Goal: Information Seeking & Learning: Learn about a topic

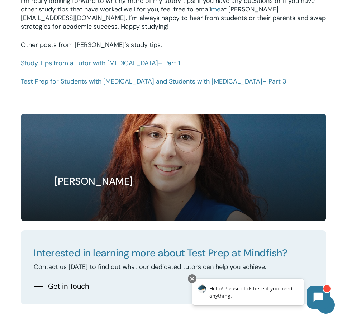
scroll to position [771, 0]
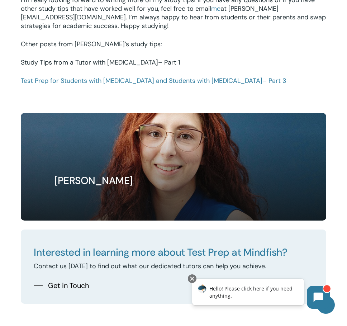
click at [124, 58] on link "Study Tips from a Tutor with ADHD – Part 1" at bounding box center [101, 62] width 160 height 9
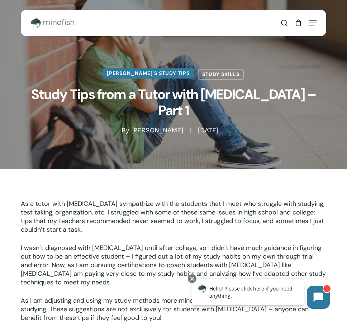
click at [163, 78] on link "[PERSON_NAME]'s Study Tips" at bounding box center [148, 73] width 91 height 11
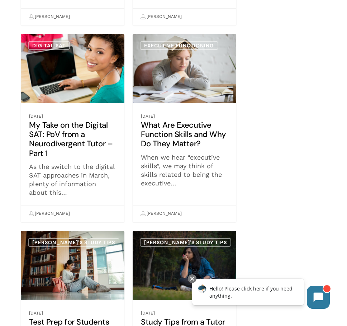
scroll to position [259, 0]
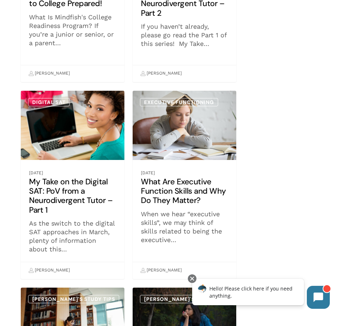
click at [208, 182] on link "What Are Executive Function Skills and Why Do They Matter?" at bounding box center [185, 185] width 104 height 188
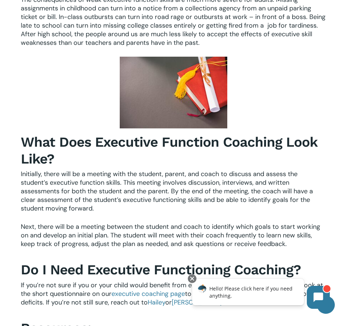
scroll to position [922, 0]
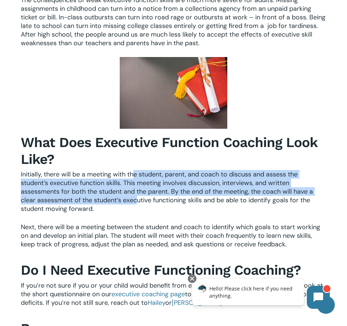
drag, startPoint x: 133, startPoint y: 170, endPoint x: 137, endPoint y: 194, distance: 25.1
click at [137, 194] on span "Initially, there will be a meeting with the student, parent, and coach to discu…" at bounding box center [167, 191] width 292 height 43
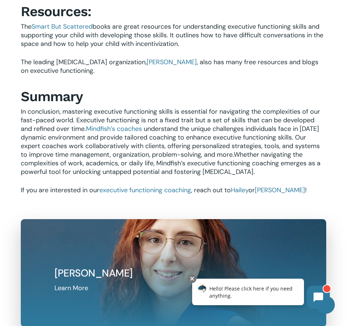
scroll to position [1231, 0]
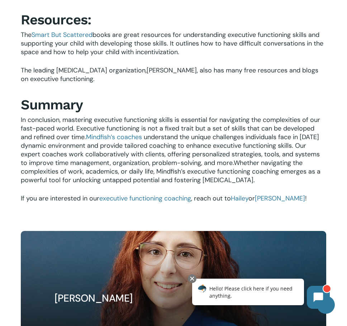
click at [147, 66] on span "[PERSON_NAME]" at bounding box center [172, 70] width 50 height 9
